Goal: Task Accomplishment & Management: Use online tool/utility

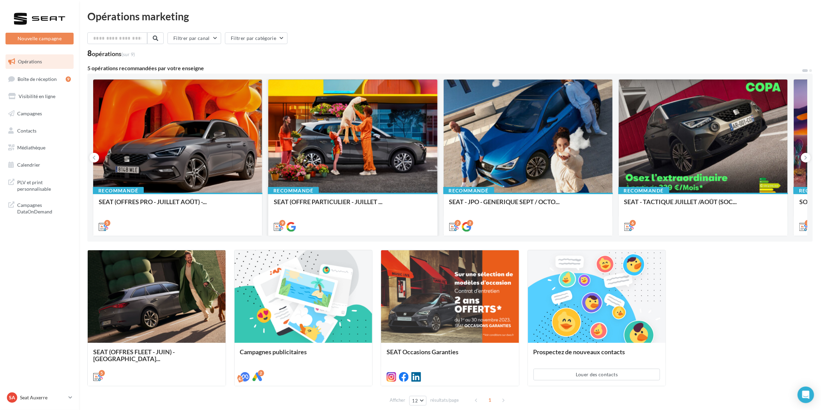
click at [349, 135] on div at bounding box center [352, 136] width 169 height 114
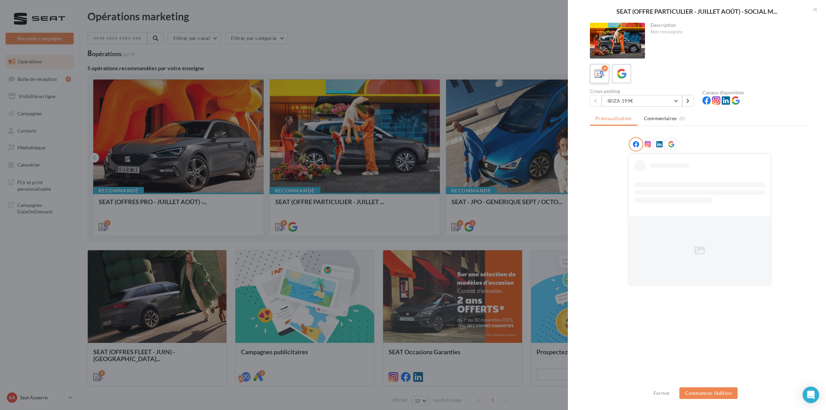
click at [602, 73] on icon at bounding box center [600, 74] width 10 height 10
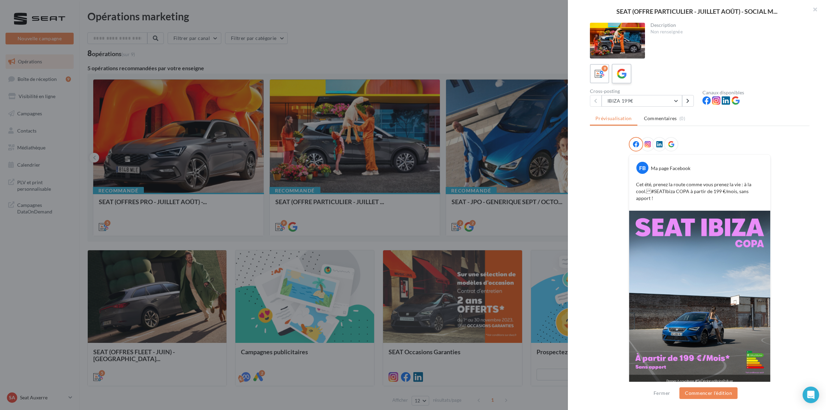
click at [629, 71] on label at bounding box center [621, 74] width 20 height 20
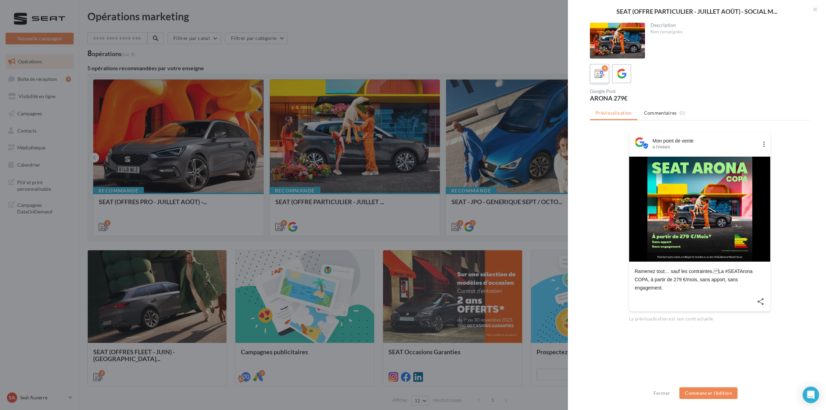
click at [602, 68] on div "9" at bounding box center [605, 68] width 6 height 6
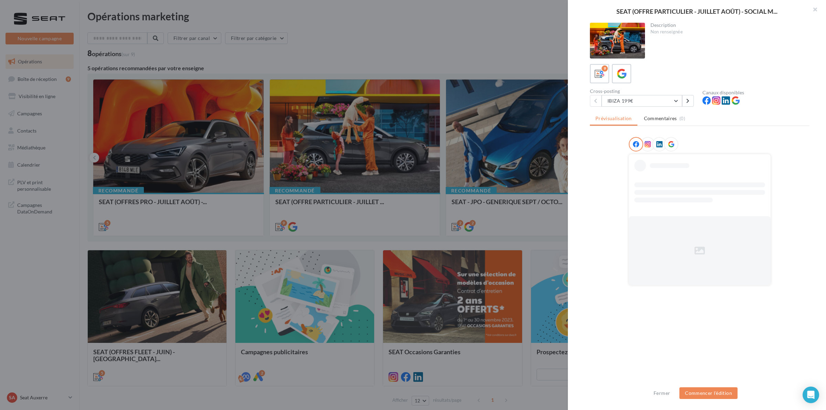
click at [646, 141] on icon at bounding box center [648, 144] width 6 height 6
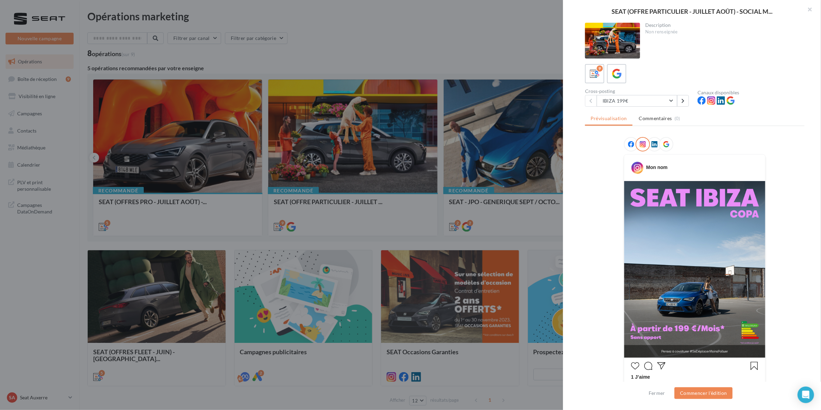
click at [87, 409] on div "SEAT (OFFRE PARTICULIER - JUILLET AOÛT) - SOCIAL M... Description Non renseigné…" at bounding box center [450, 414] width 726 height 0
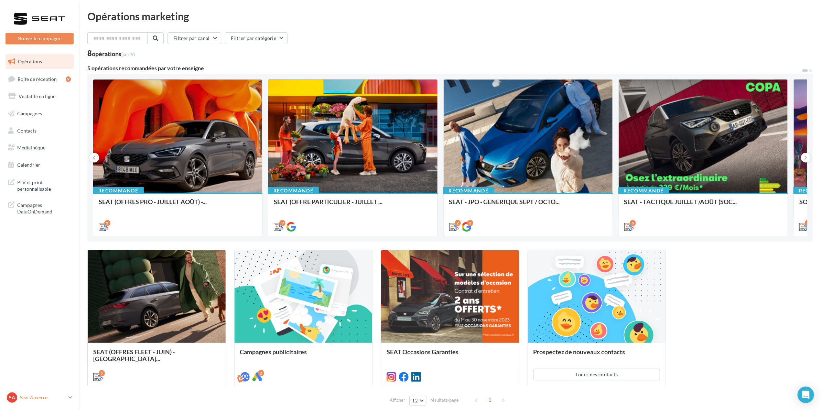
click at [40, 401] on div "SA Seat [GEOGRAPHIC_DATA] SEAT-[GEOGRAPHIC_DATA]" at bounding box center [36, 397] width 59 height 10
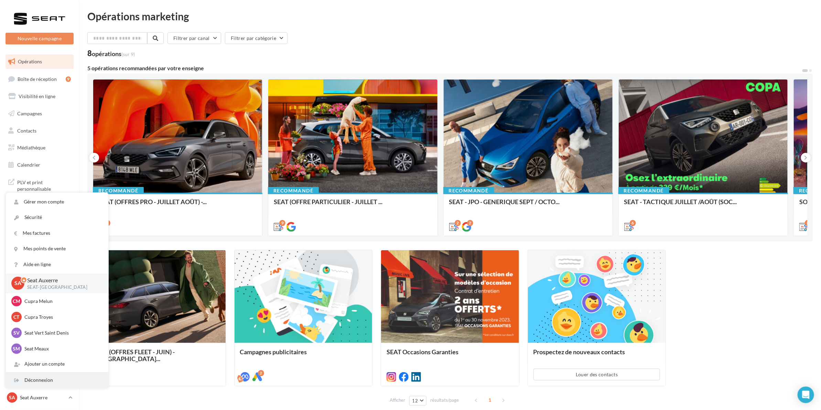
click at [43, 381] on div "Déconnexion" at bounding box center [57, 379] width 103 height 15
